Goal: Information Seeking & Learning: Learn about a topic

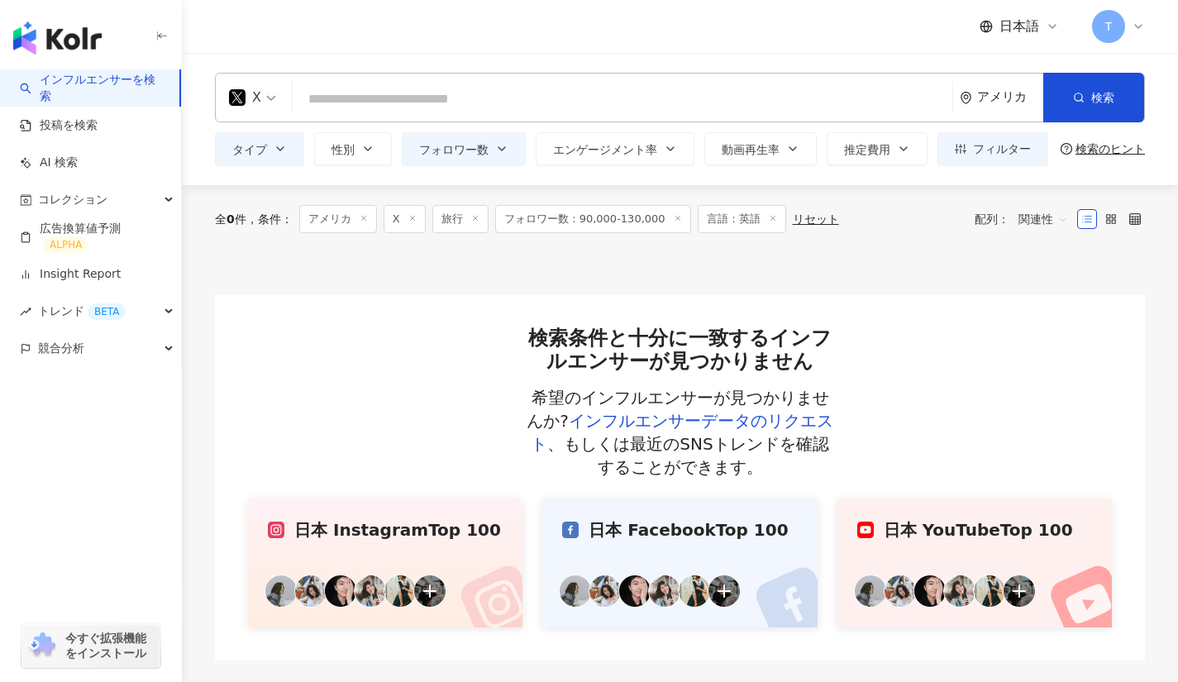
click at [1004, 98] on div "アメリカ" at bounding box center [1010, 97] width 66 height 14
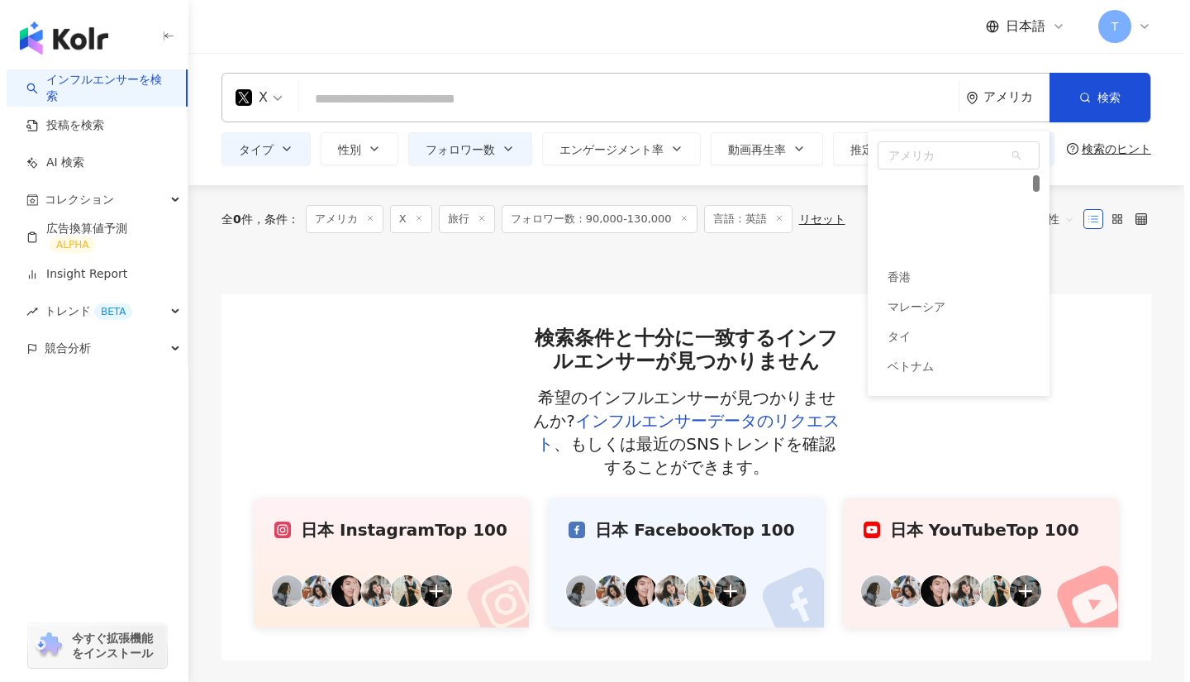
scroll to position [91, 0]
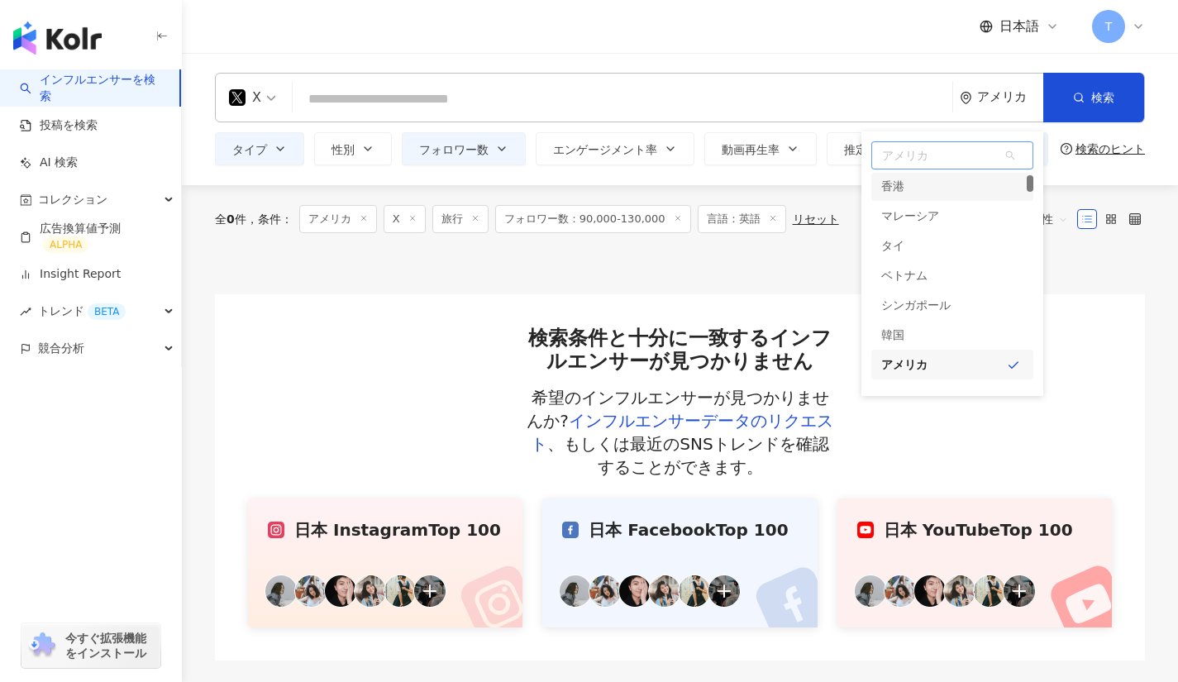
click at [923, 156] on span "アメリカ" at bounding box center [952, 155] width 160 height 26
type input "**"
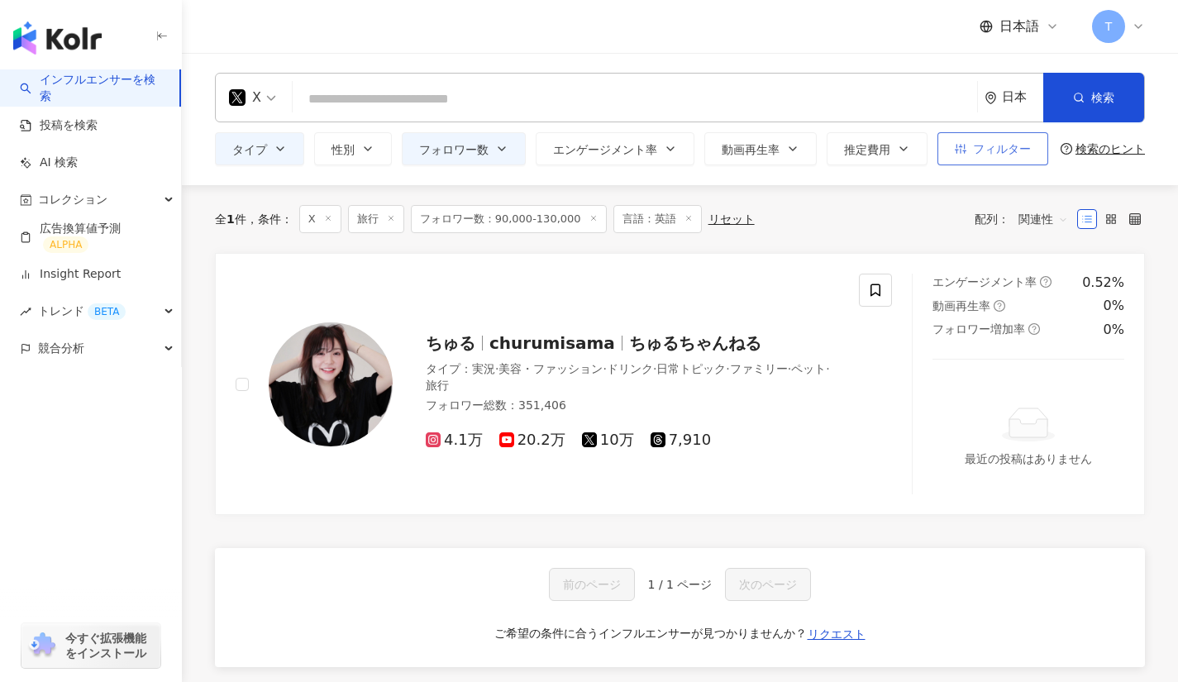
click at [1000, 152] on span "フィルター" at bounding box center [1002, 148] width 58 height 13
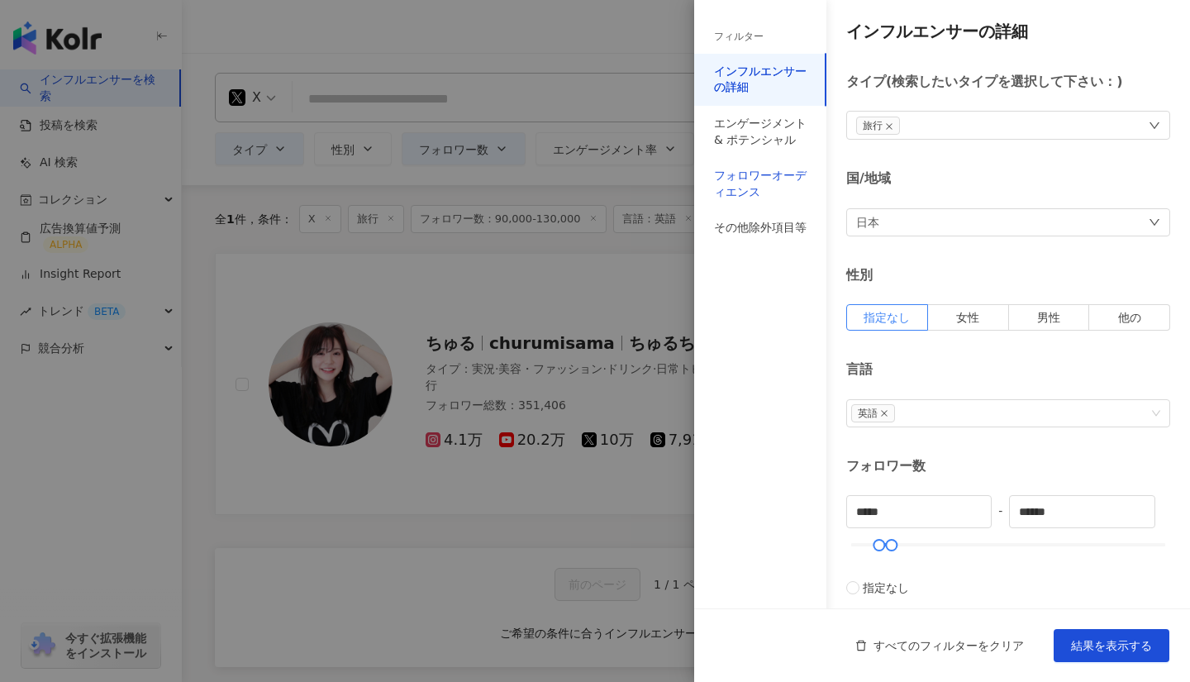
click at [779, 192] on div "フォロワーオーディエンス" at bounding box center [760, 184] width 93 height 32
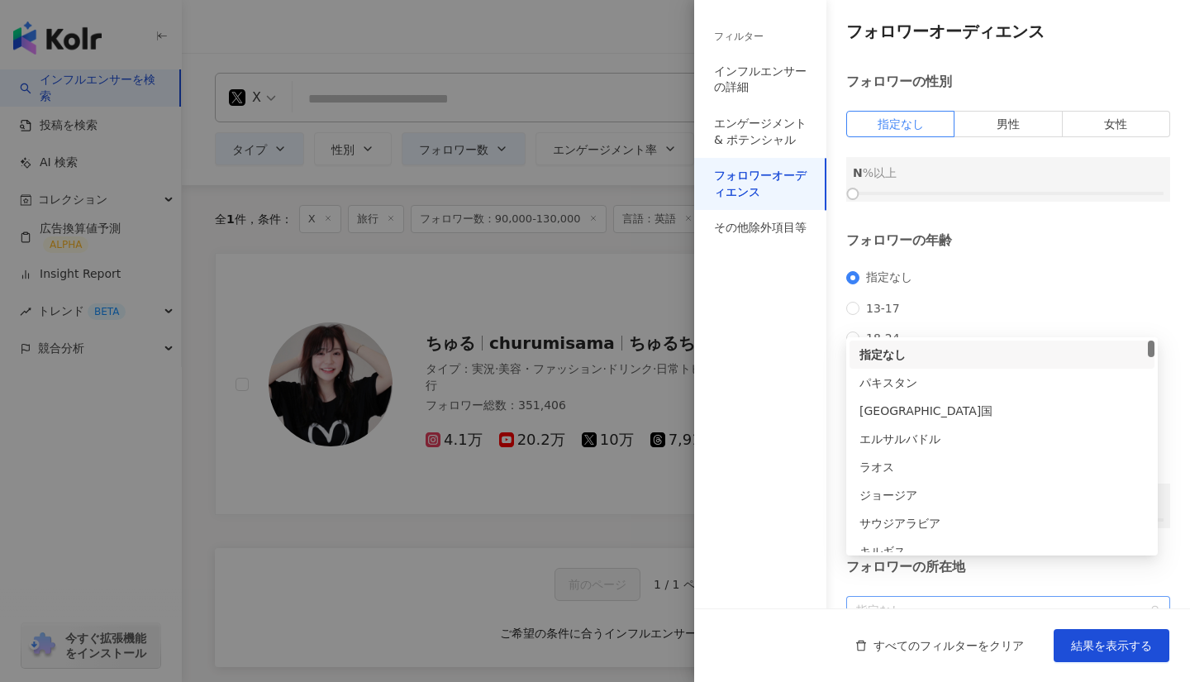
click at [926, 597] on span "指定なし" at bounding box center [1008, 610] width 304 height 26
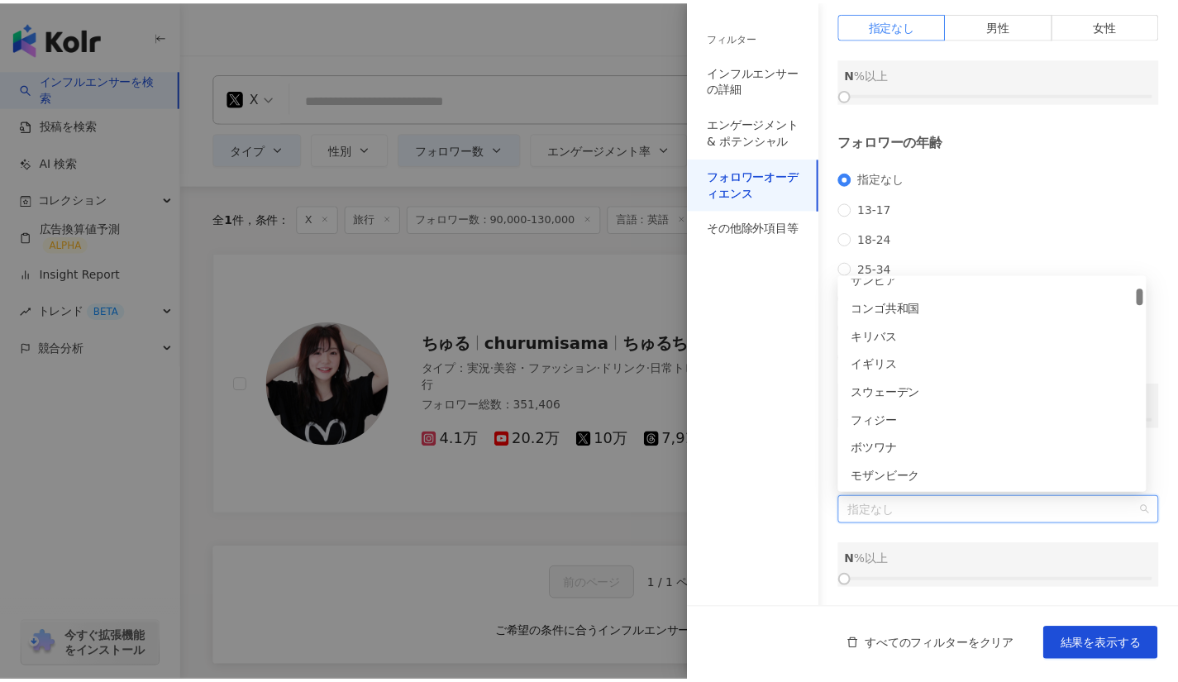
scroll to position [293, 0]
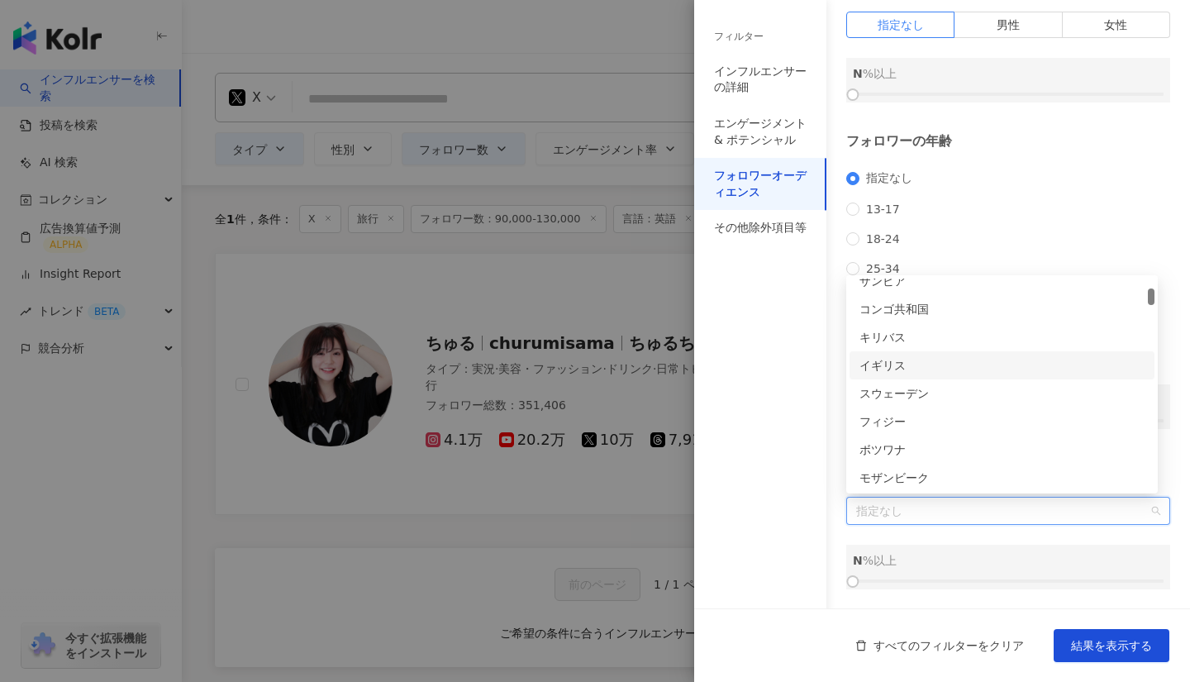
click at [970, 367] on div "イギリス" at bounding box center [1002, 365] width 285 height 18
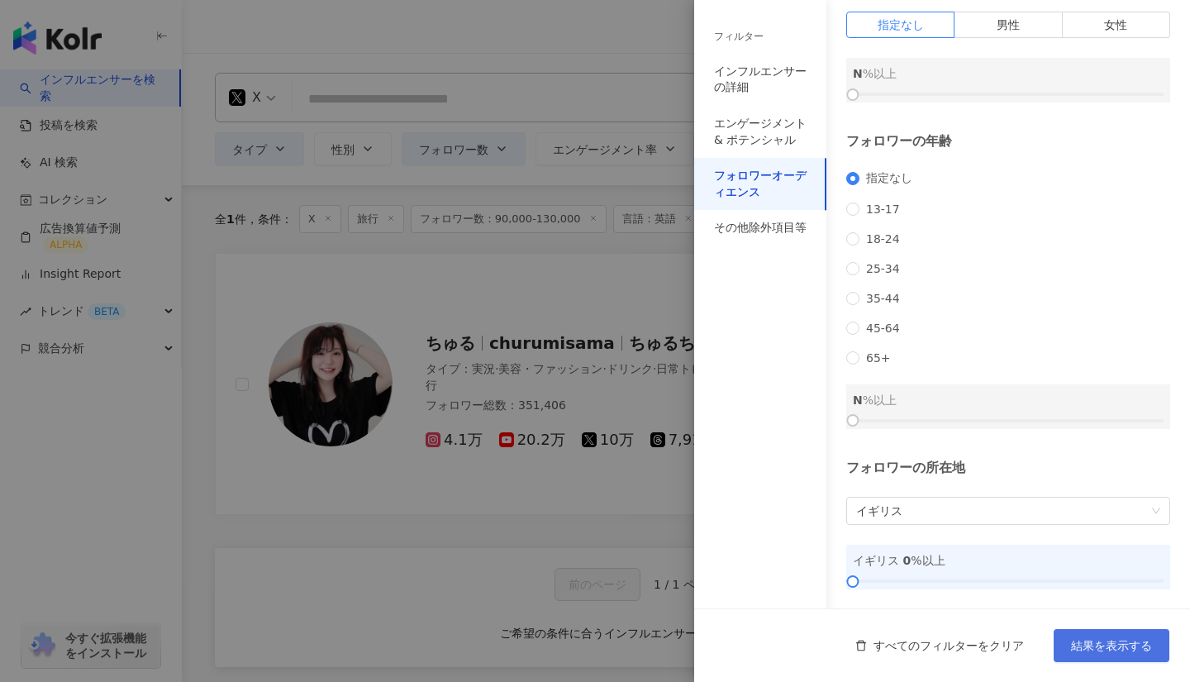
click at [1124, 651] on span "結果を表示する" at bounding box center [1111, 645] width 81 height 13
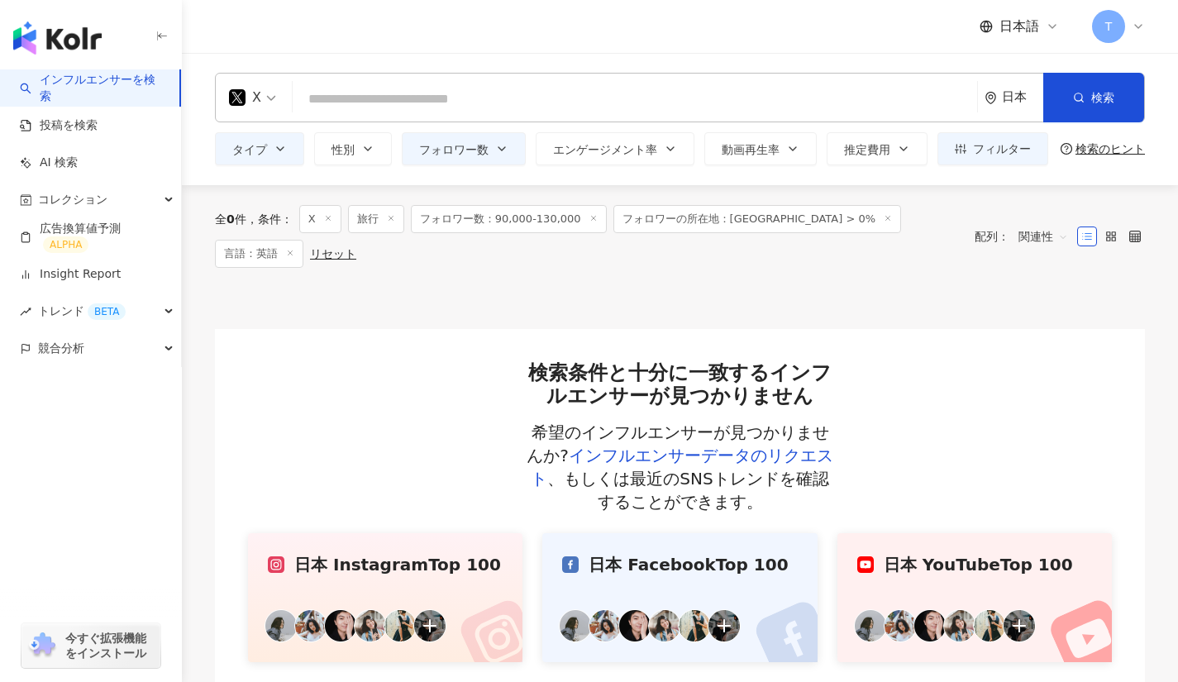
click at [589, 221] on icon at bounding box center [593, 218] width 8 height 8
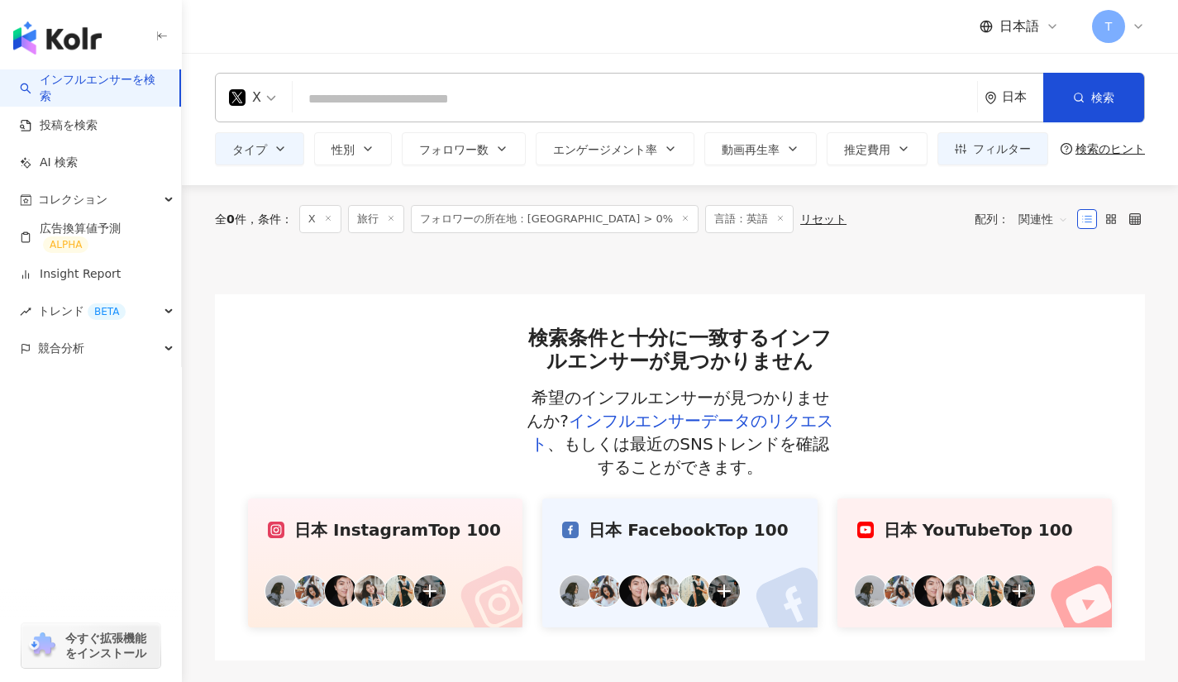
click at [776, 217] on icon at bounding box center [780, 218] width 8 height 8
